Goal: Information Seeking & Learning: Learn about a topic

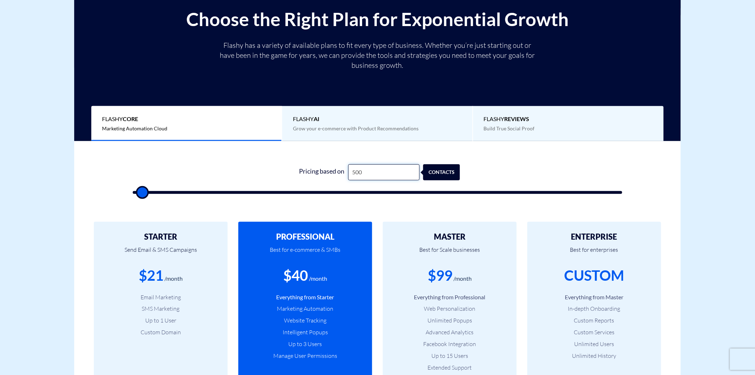
click at [367, 172] on input "500" at bounding box center [383, 172] width 71 height 16
click at [373, 169] on input "500" at bounding box center [383, 172] width 71 height 16
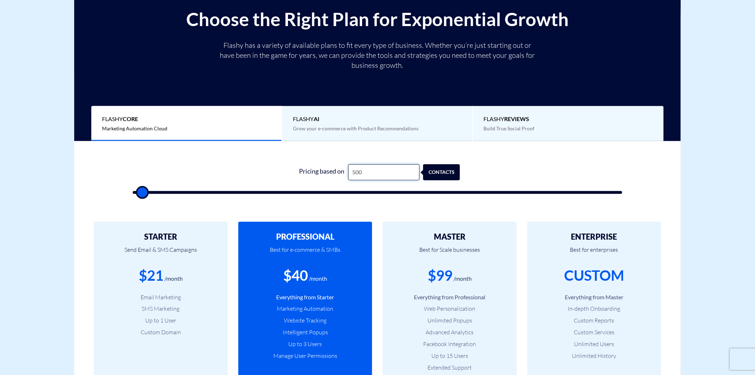
click at [373, 169] on input "500" at bounding box center [383, 172] width 71 height 16
type input "5,002"
type input "5000"
click at [380, 180] on input "5,002" at bounding box center [383, 172] width 71 height 16
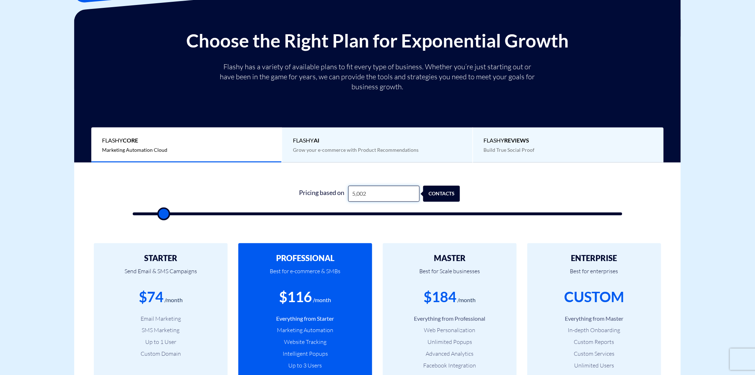
scroll to position [79, 0]
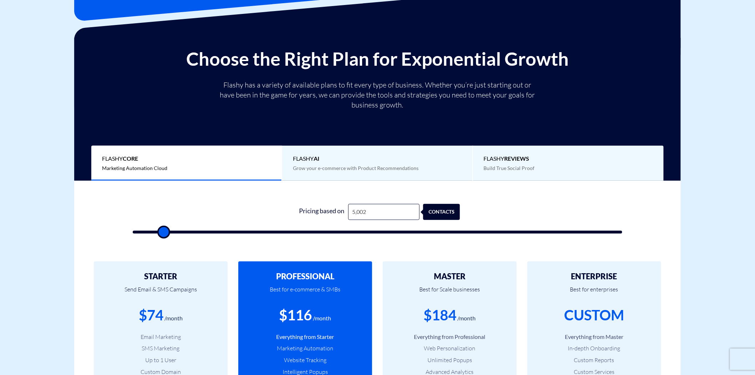
click at [368, 215] on input "5,002" at bounding box center [383, 212] width 71 height 16
type input "2"
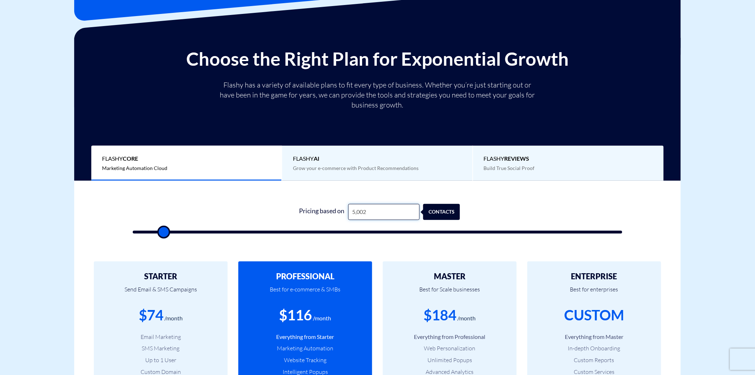
type input "500"
type input "24"
type input "500"
type input "241"
type input "500"
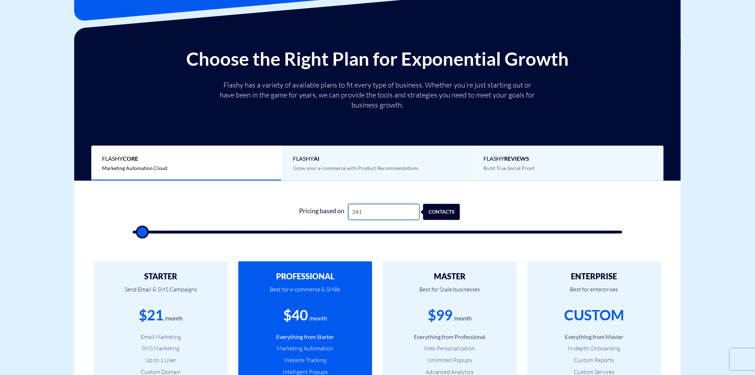
type input "2,419"
type input "2500"
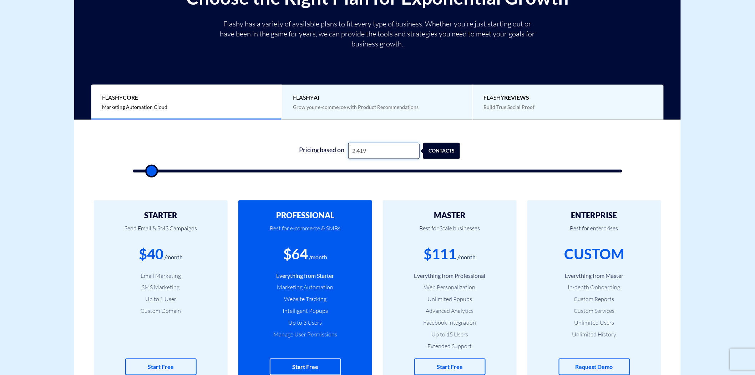
scroll to position [158, 0]
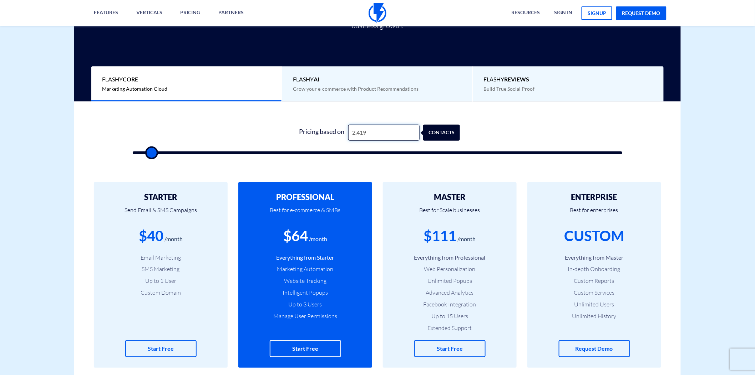
type input "2,419"
